Goal: Use online tool/utility: Utilize a website feature to perform a specific function

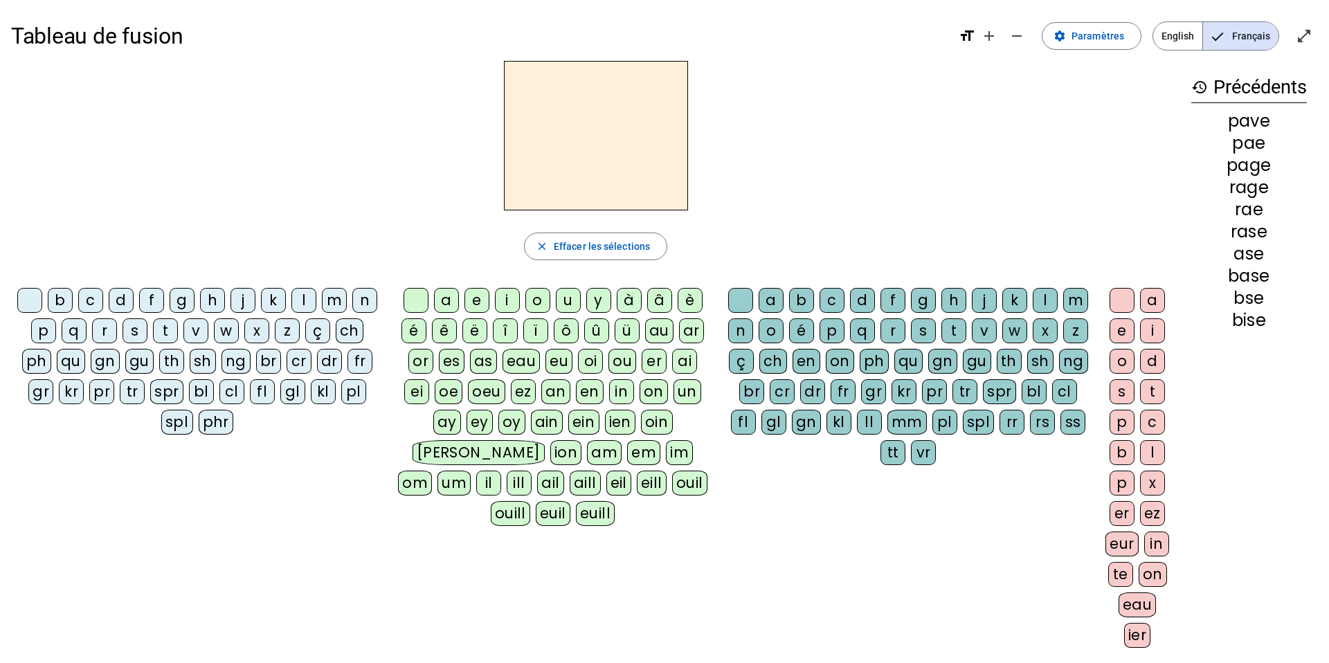
click at [78, 335] on div "q" at bounding box center [74, 330] width 25 height 25
click at [570, 302] on div "u" at bounding box center [568, 300] width 25 height 25
click at [1039, 304] on div "l" at bounding box center [1044, 300] width 25 height 25
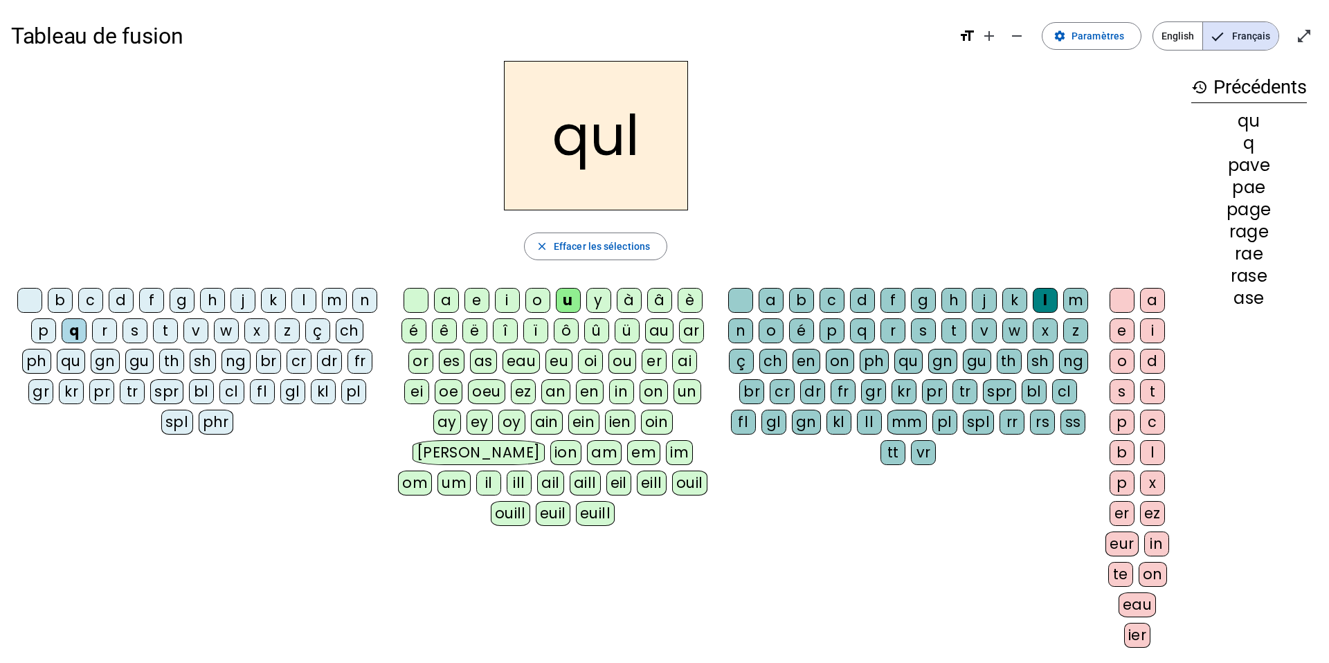
click at [736, 296] on div at bounding box center [740, 300] width 25 height 25
click at [1152, 324] on div "i" at bounding box center [1152, 330] width 25 height 25
click at [35, 298] on div at bounding box center [29, 300] width 25 height 25
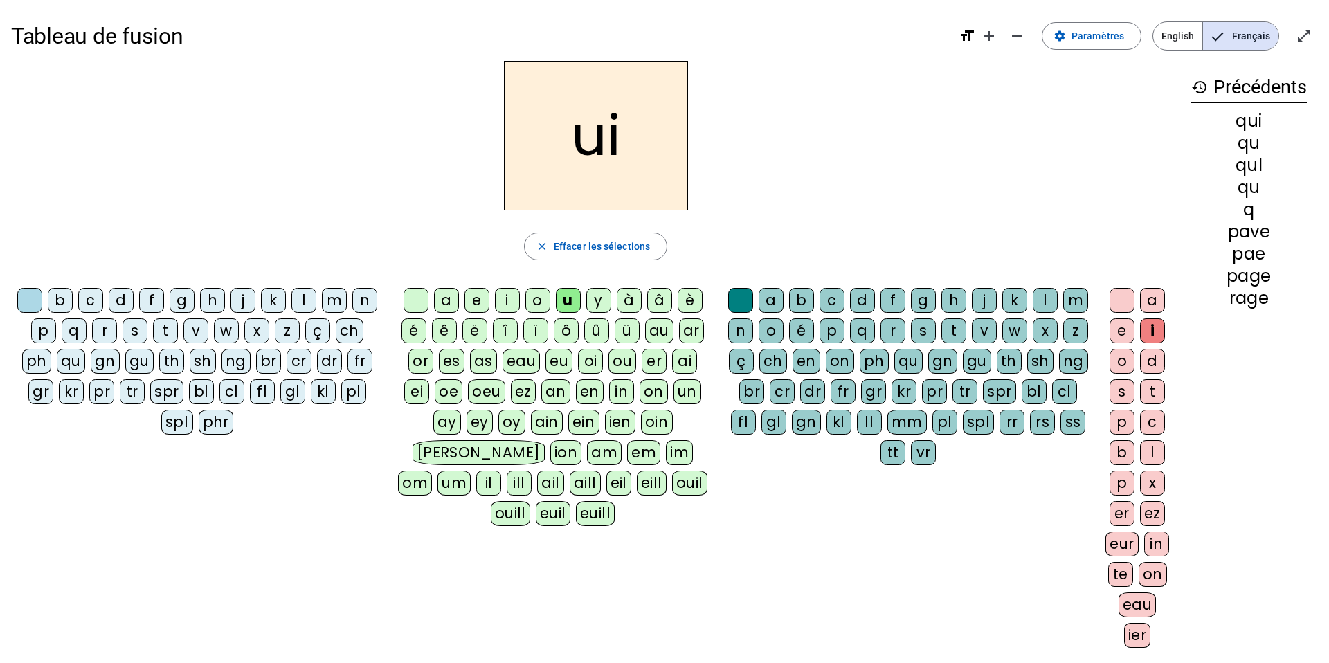
click at [415, 298] on div at bounding box center [415, 300] width 25 height 25
click at [136, 336] on div "s" at bounding box center [134, 330] width 25 height 25
click at [26, 304] on div at bounding box center [29, 300] width 25 height 25
click at [360, 303] on div "n" at bounding box center [364, 300] width 25 height 25
click at [1111, 298] on div at bounding box center [1121, 300] width 25 height 25
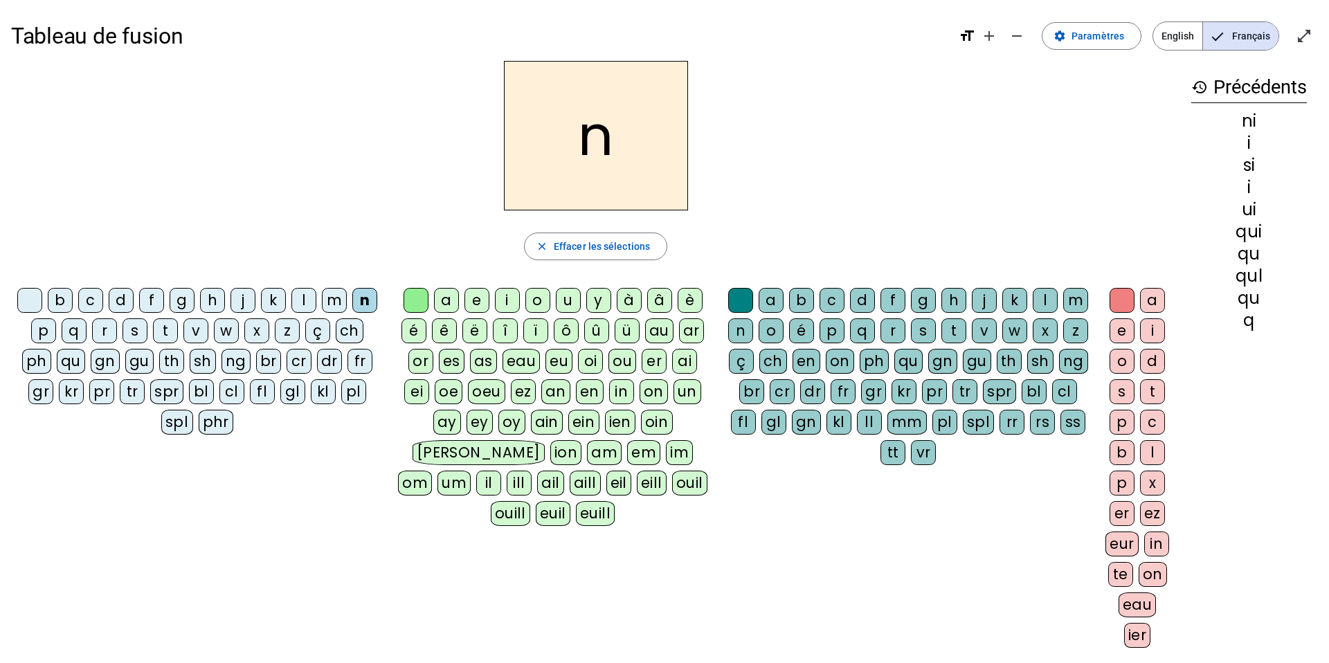
click at [1120, 324] on div "e" at bounding box center [1121, 330] width 25 height 25
click at [24, 302] on div at bounding box center [29, 300] width 25 height 25
click at [136, 330] on div "s" at bounding box center [134, 330] width 25 height 25
click at [28, 297] on div at bounding box center [29, 300] width 25 height 25
click at [167, 321] on div "t" at bounding box center [165, 330] width 25 height 25
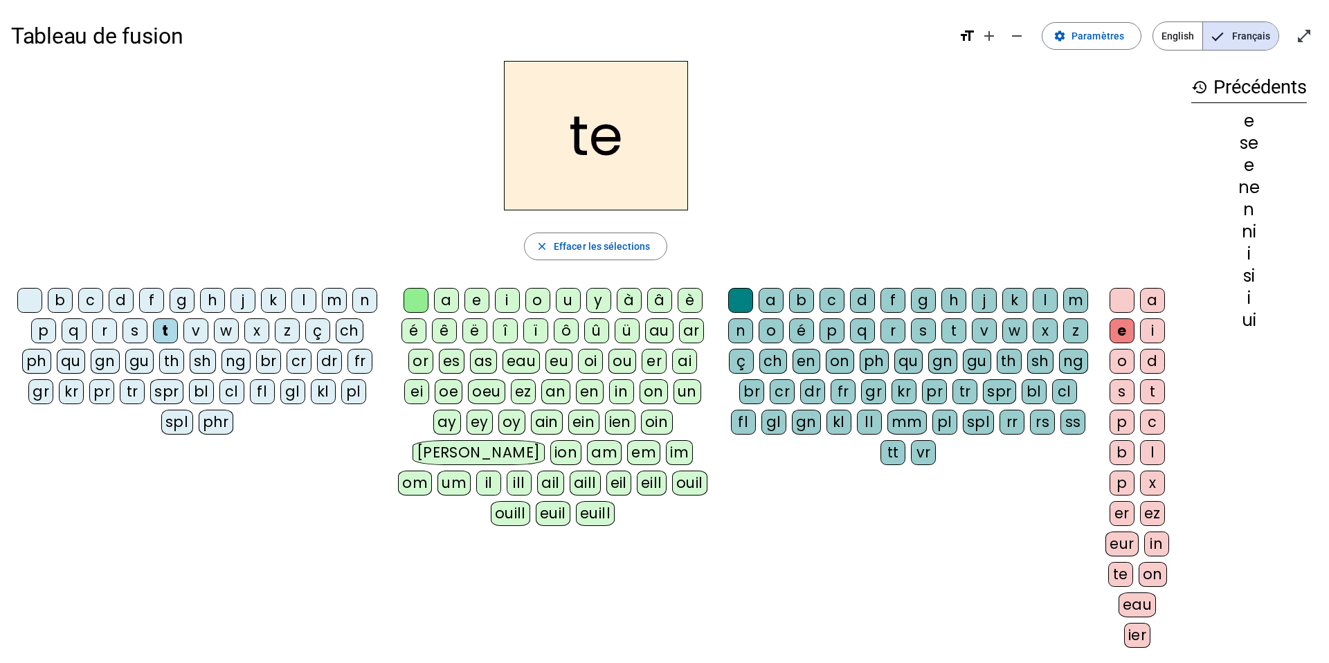
click at [28, 304] on div at bounding box center [29, 300] width 25 height 25
click at [129, 307] on div "d" at bounding box center [121, 300] width 25 height 25
click at [569, 304] on div "u" at bounding box center [568, 300] width 25 height 25
click at [1119, 295] on div at bounding box center [1121, 300] width 25 height 25
click at [134, 331] on div "s" at bounding box center [134, 330] width 25 height 25
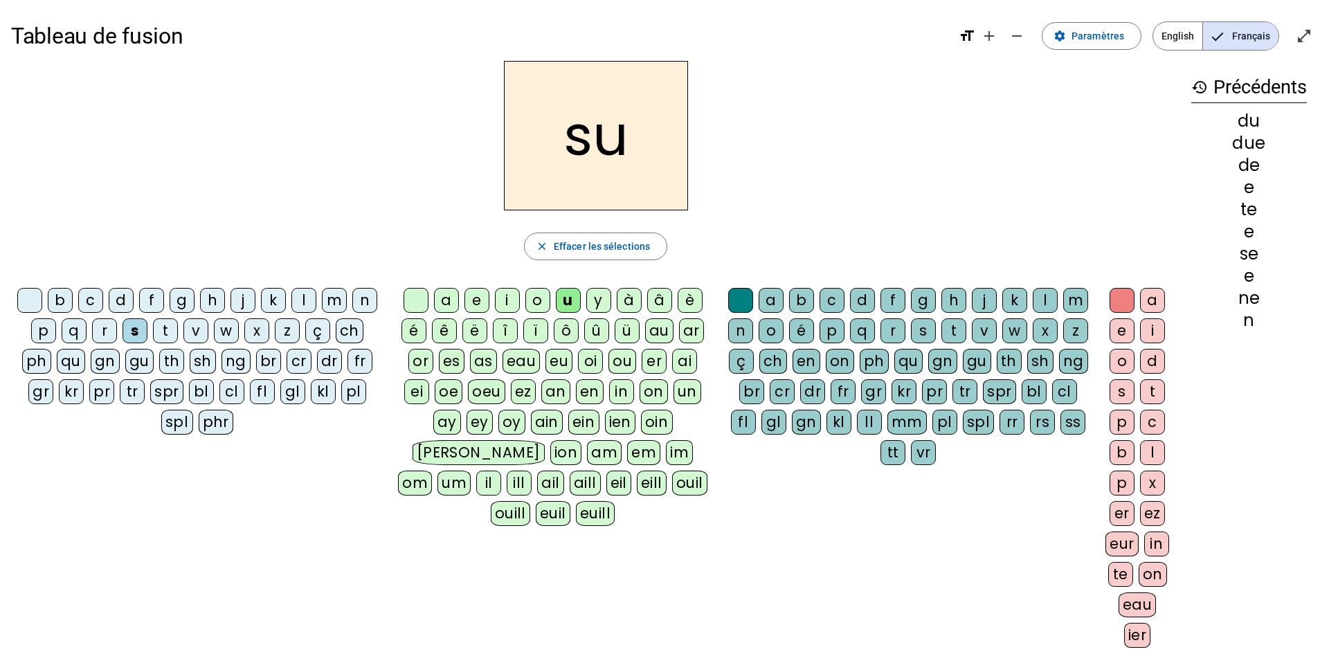
click at [302, 299] on div "l" at bounding box center [303, 300] width 25 height 25
click at [163, 332] on div "t" at bounding box center [165, 330] width 25 height 25
click at [450, 296] on div "a" at bounding box center [446, 300] width 25 height 25
